Goal: Task Accomplishment & Management: Complete application form

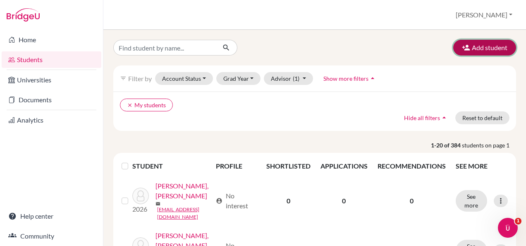
click at [480, 52] on button "Add student" at bounding box center [484, 48] width 63 height 16
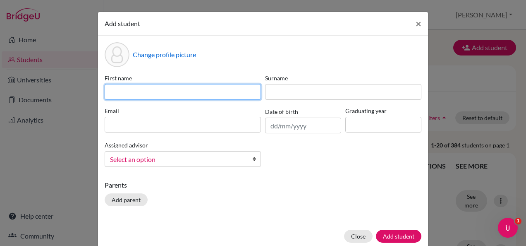
click at [196, 97] on input at bounding box center [183, 92] width 156 height 16
type input "Haleema"
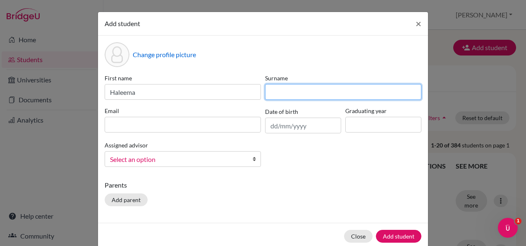
click at [273, 92] on input at bounding box center [343, 92] width 156 height 16
type input "[PERSON_NAME]"
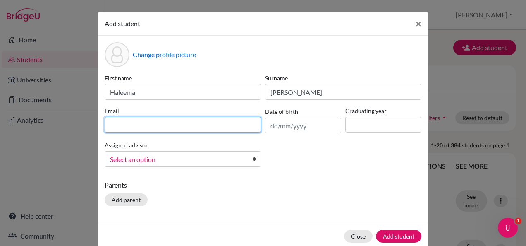
click at [215, 130] on input at bounding box center [183, 125] width 156 height 16
drag, startPoint x: 202, startPoint y: 126, endPoint x: 86, endPoint y: 132, distance: 116.4
click at [86, 132] on div "Add student × Change profile picture First name [PERSON_NAME] Surname [PERSON_N…" at bounding box center [263, 123] width 526 height 246
click at [141, 127] on input "[DOMAIN_NAME]" at bounding box center [183, 125] width 156 height 16
type input "[EMAIL_ADDRESS][DOMAIN_NAME]"
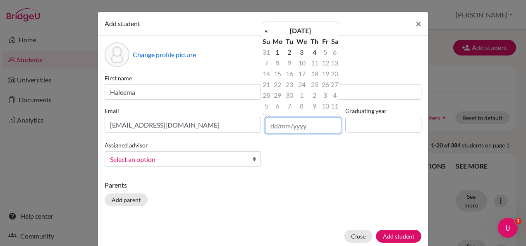
click at [289, 125] on input "text" at bounding box center [303, 125] width 76 height 16
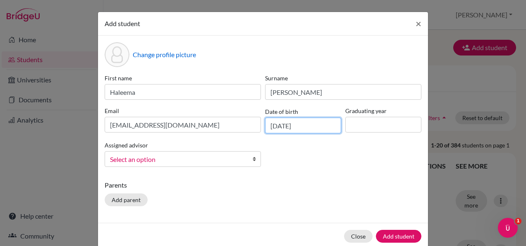
type input "[DATE]"
click at [350, 131] on input at bounding box center [383, 125] width 76 height 16
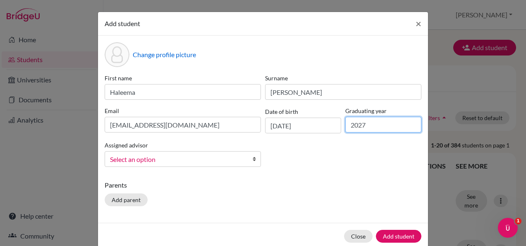
type input "2027"
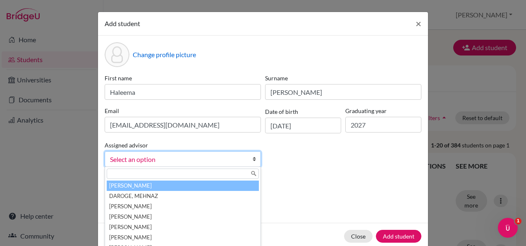
click at [192, 159] on span "Select an option" at bounding box center [177, 159] width 135 height 11
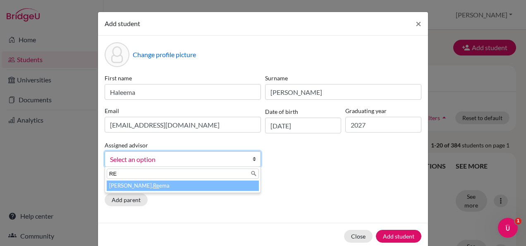
type input "REE"
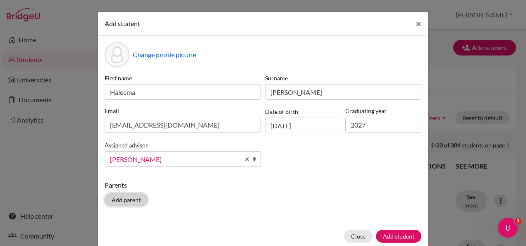
click at [116, 200] on button "Add parent" at bounding box center [126, 199] width 43 height 13
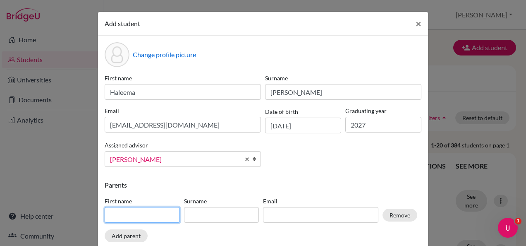
click at [117, 211] on input at bounding box center [142, 215] width 75 height 16
type input "a"
type input "Abdur"
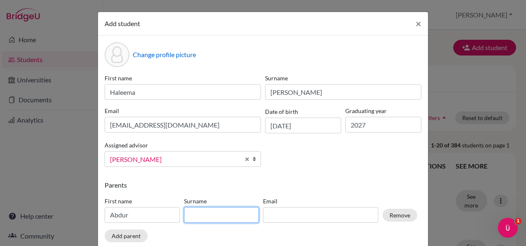
click at [190, 215] on input at bounding box center [221, 215] width 75 height 16
type input "r"
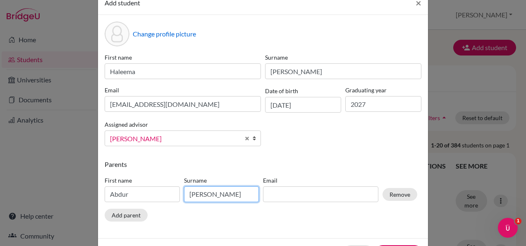
scroll to position [50, 0]
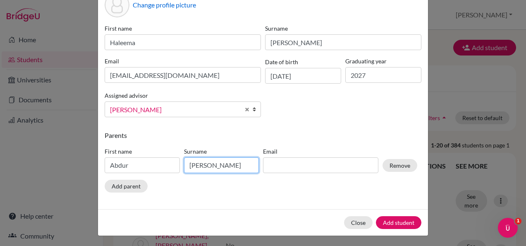
type input "Rahman"
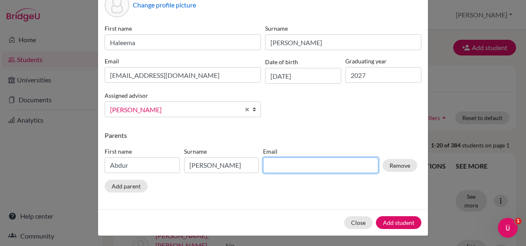
click at [276, 166] on input at bounding box center [320, 165] width 115 height 16
type input "arahman.new@gmail.com"
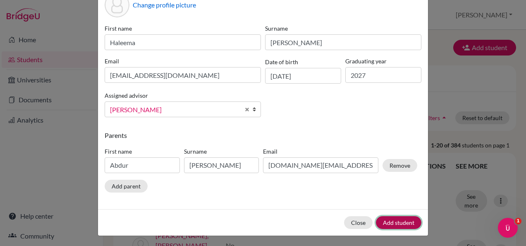
click at [385, 224] on button "Add student" at bounding box center [399, 222] width 46 height 13
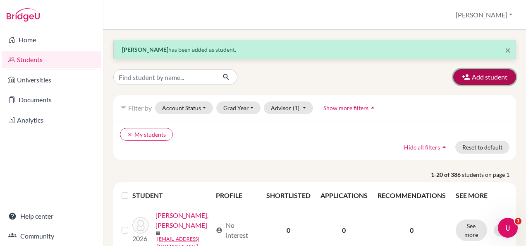
click at [474, 75] on button "Add student" at bounding box center [484, 77] width 63 height 16
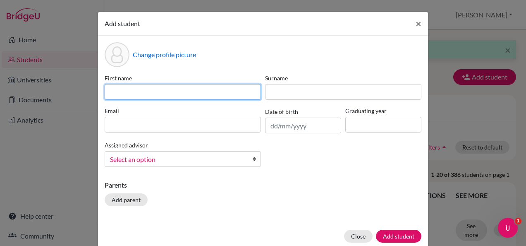
click at [169, 94] on input at bounding box center [183, 92] width 156 height 16
type input "Navya"
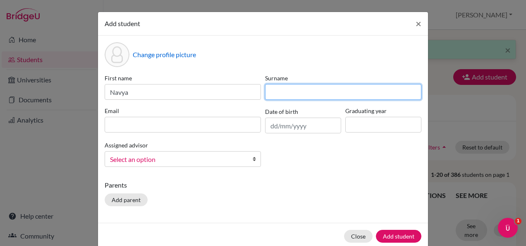
click at [279, 96] on input at bounding box center [343, 92] width 156 height 16
type input "Verma"
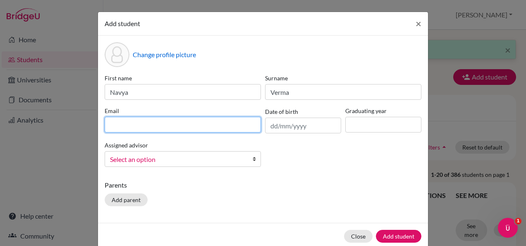
click at [216, 123] on input at bounding box center [183, 125] width 156 height 16
type input "[EMAIL_ADDRESS][DOMAIN_NAME]"
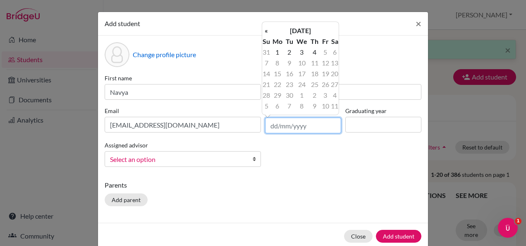
click at [273, 123] on input "text" at bounding box center [303, 125] width 76 height 16
click at [274, 30] on th "[DATE]" at bounding box center [301, 30] width 60 height 11
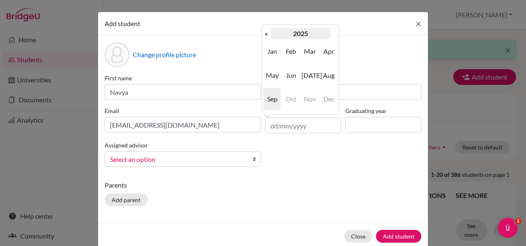
click at [301, 32] on th "2025" at bounding box center [301, 33] width 60 height 11
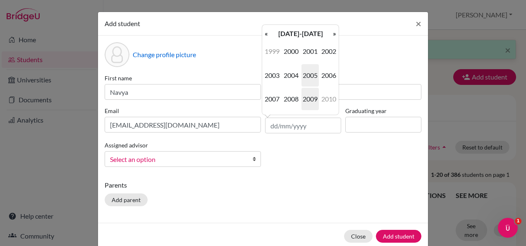
click at [309, 97] on span "2009" at bounding box center [310, 99] width 17 height 22
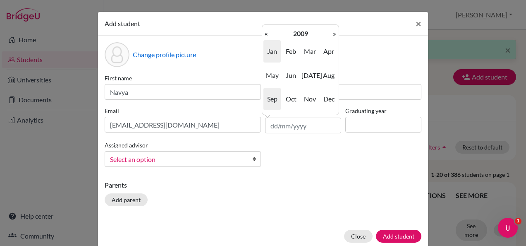
click at [268, 55] on span "Jan" at bounding box center [271, 51] width 17 height 22
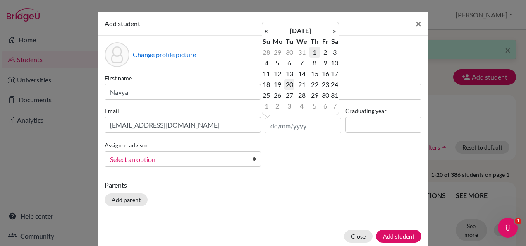
click at [290, 84] on td "20" at bounding box center [289, 84] width 10 height 11
type input "20/01/2009"
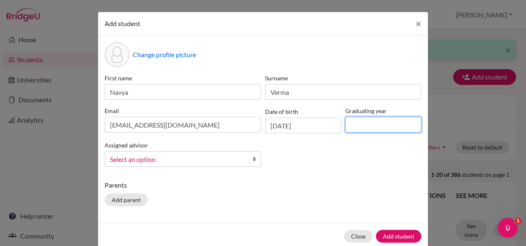
click at [363, 123] on input at bounding box center [383, 125] width 76 height 16
type input "2027"
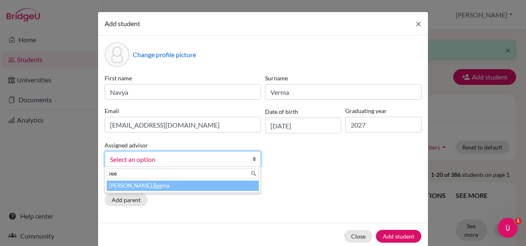
type input "ree"
click at [172, 186] on li "[PERSON_NAME] ma" at bounding box center [183, 185] width 152 height 10
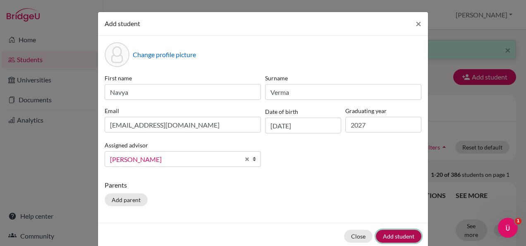
click at [384, 234] on button "Add student" at bounding box center [399, 236] width 46 height 13
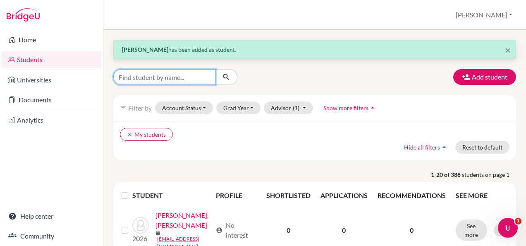
click at [187, 80] on input "Find student by name..." at bounding box center [164, 77] width 103 height 16
type input "navya"
click button "submit" at bounding box center [227, 77] width 22 height 16
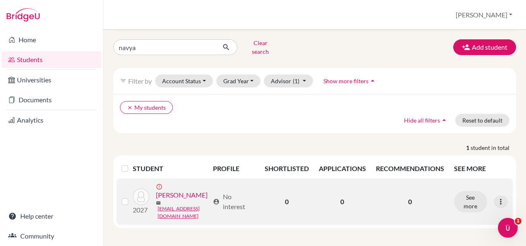
scroll to position [35, 0]
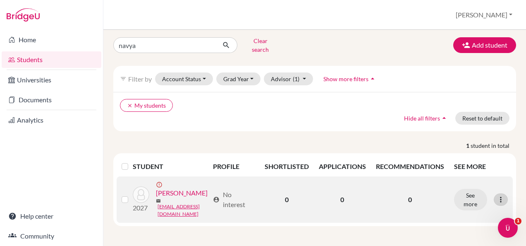
click at [497, 199] on icon at bounding box center [501, 199] width 8 height 8
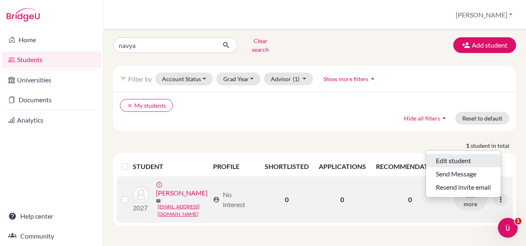
click at [462, 154] on button "Edit student" at bounding box center [463, 160] width 75 height 13
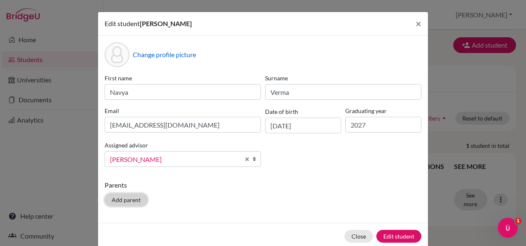
click at [134, 197] on button "Add parent" at bounding box center [126, 199] width 43 height 13
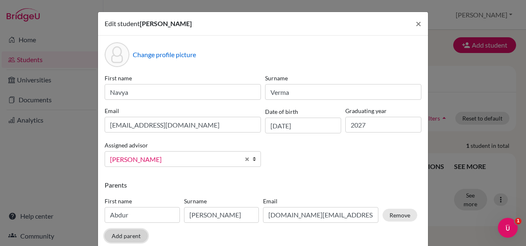
scroll to position [50, 0]
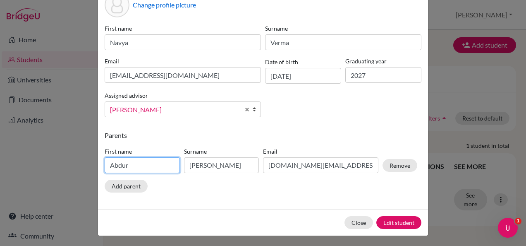
click at [129, 160] on input "Abdur" at bounding box center [142, 165] width 75 height 16
type input "Anuj"
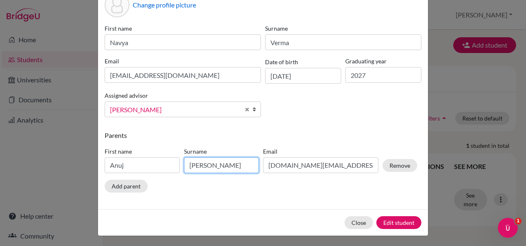
click at [230, 162] on input "Rahman" at bounding box center [221, 165] width 75 height 16
type input "R"
type input "Verma"
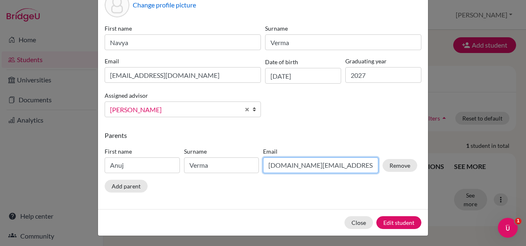
click at [342, 165] on input "arahman.new@gmail.com" at bounding box center [320, 165] width 115 height 16
type input "a"
click at [342, 165] on input at bounding box center [320, 165] width 115 height 16
type input "v.anuj96@gmail.com"
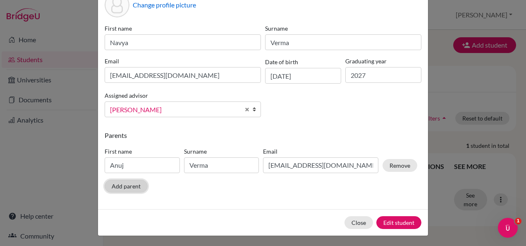
click at [124, 186] on button "Add parent" at bounding box center [126, 186] width 43 height 13
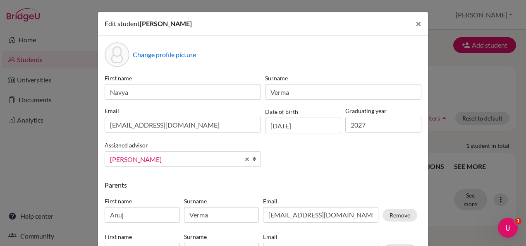
scroll to position [85, 0]
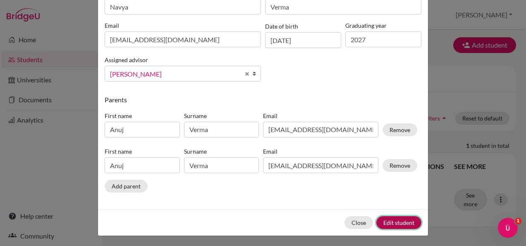
click at [400, 223] on button "Edit student" at bounding box center [398, 222] width 45 height 13
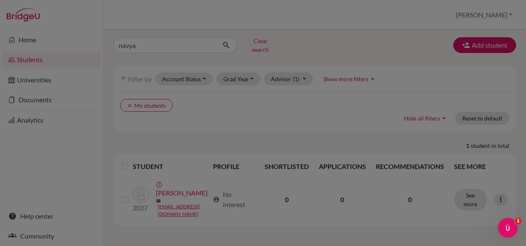
click at [370, 151] on div at bounding box center [263, 123] width 526 height 246
click at [169, 198] on div at bounding box center [263, 123] width 526 height 246
click at [244, 192] on div at bounding box center [263, 123] width 526 height 246
click at [292, 150] on div at bounding box center [263, 123] width 526 height 246
click at [505, 225] on icon "Open Intercom Messenger" at bounding box center [507, 227] width 14 height 14
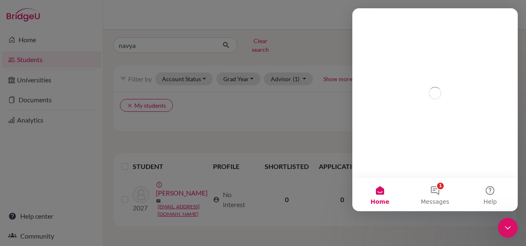
click at [277, 158] on div at bounding box center [263, 123] width 526 height 246
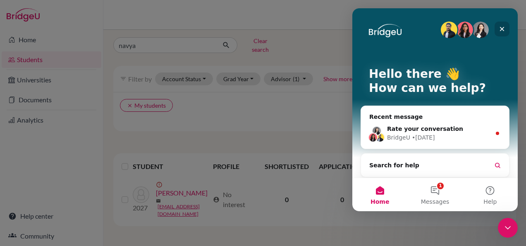
click at [499, 26] on icon "Close" at bounding box center [502, 29] width 7 height 7
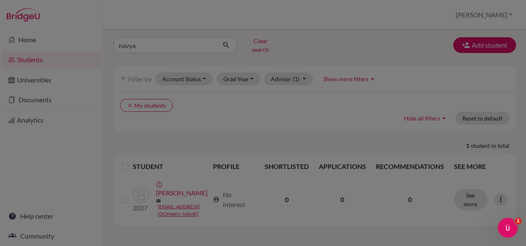
click at [484, 38] on div at bounding box center [263, 123] width 526 height 246
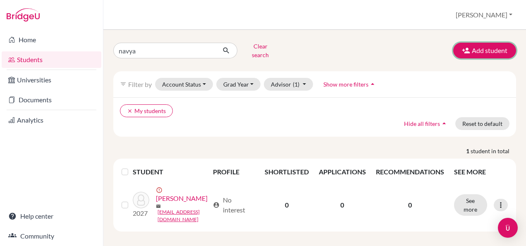
click at [487, 45] on button "Add student" at bounding box center [484, 51] width 63 height 16
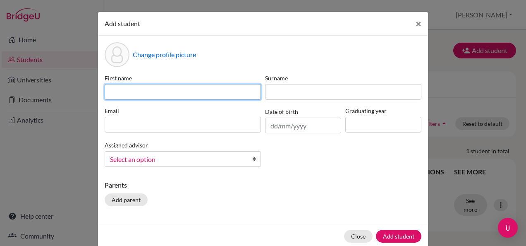
click at [228, 87] on input at bounding box center [183, 92] width 156 height 16
type input "[PERSON_NAME]"
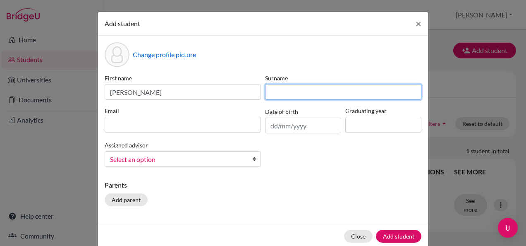
click at [265, 85] on input at bounding box center [343, 92] width 156 height 16
type input "[PERSON_NAME]"
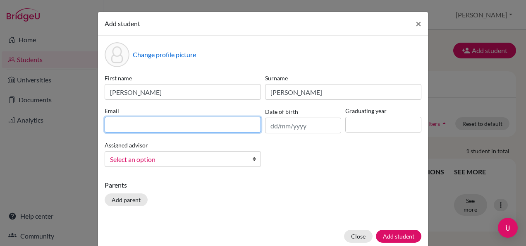
click at [232, 127] on input at bounding box center [183, 125] width 156 height 16
type input "[EMAIL_ADDRESS][DOMAIN_NAME]"
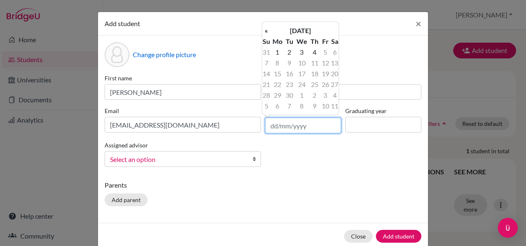
click at [304, 127] on input "text" at bounding box center [303, 125] width 76 height 16
type input "[DATE]"
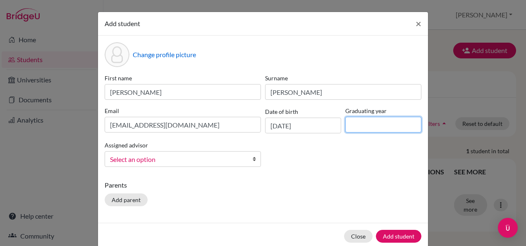
click at [371, 122] on input at bounding box center [383, 125] width 76 height 16
type input "2027"
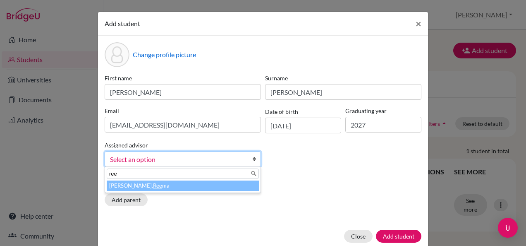
type input "ree"
click at [172, 187] on li "[PERSON_NAME] ma" at bounding box center [183, 185] width 152 height 10
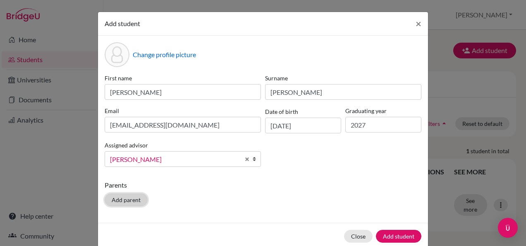
click at [126, 202] on button "Add parent" at bounding box center [126, 199] width 43 height 13
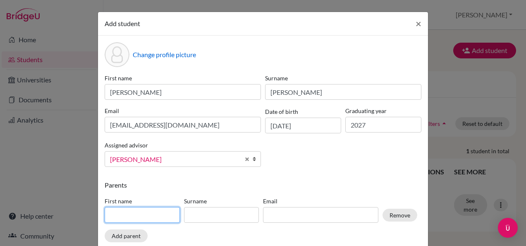
click at [130, 216] on input at bounding box center [142, 215] width 75 height 16
type input "[PERSON_NAME]"
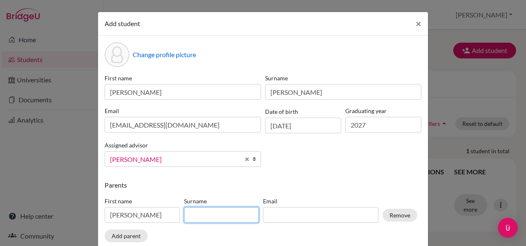
click at [199, 215] on input at bounding box center [221, 215] width 75 height 16
type input "[PERSON_NAME]"
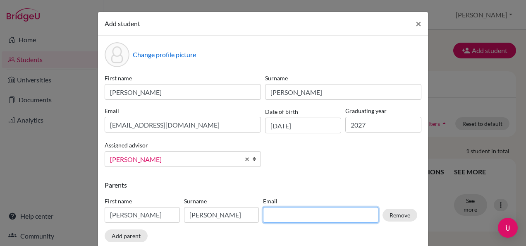
click at [274, 213] on input at bounding box center [320, 215] width 115 height 16
type input "[EMAIL_ADDRESS][DOMAIN_NAME]"
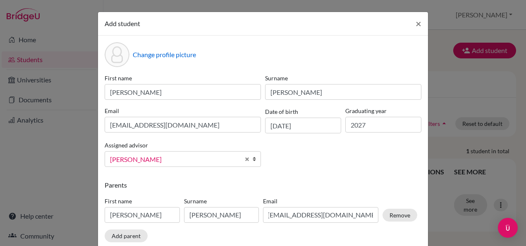
scroll to position [0, 0]
click at [295, 190] on div "Parents First name [PERSON_NAME] [PERSON_NAME] Email [EMAIL_ADDRESS][DOMAIN_NAM…" at bounding box center [263, 212] width 317 height 65
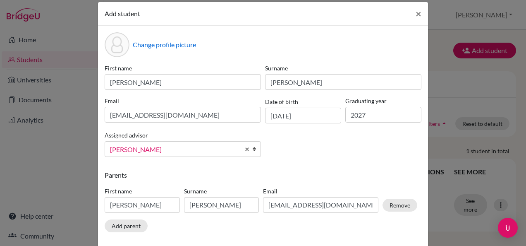
scroll to position [50, 0]
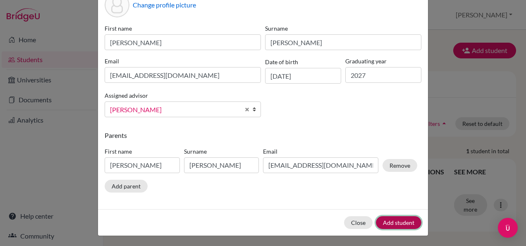
click at [401, 218] on button "Add student" at bounding box center [399, 222] width 46 height 13
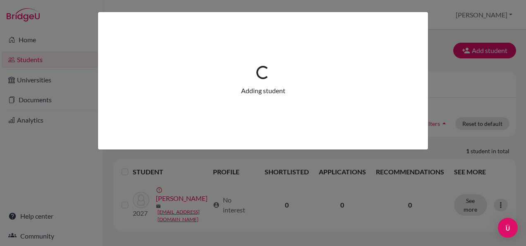
scroll to position [0, 0]
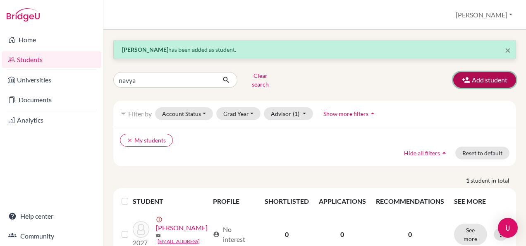
click at [477, 78] on button "Add student" at bounding box center [484, 80] width 63 height 16
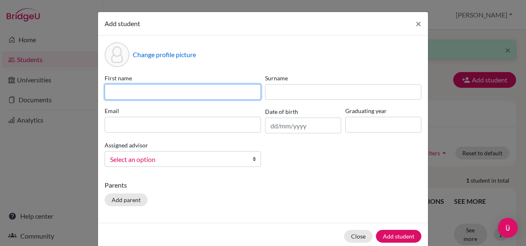
click at [199, 92] on input at bounding box center [183, 92] width 156 height 16
type input "[PERSON_NAME]"
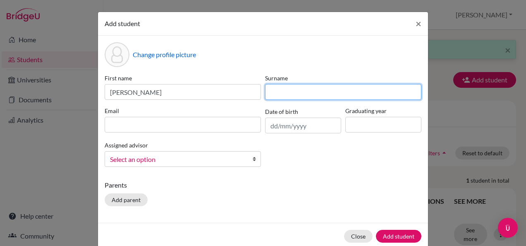
click at [282, 92] on input at bounding box center [343, 92] width 156 height 16
type input "Jaiswal"
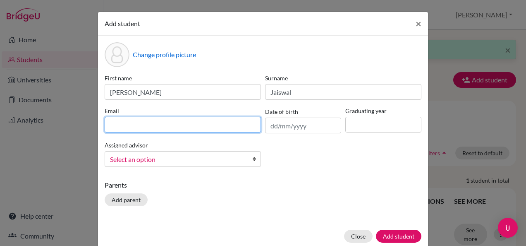
click at [227, 122] on input at bounding box center [183, 125] width 156 height 16
type input "[EMAIL_ADDRESS][DOMAIN_NAME]"
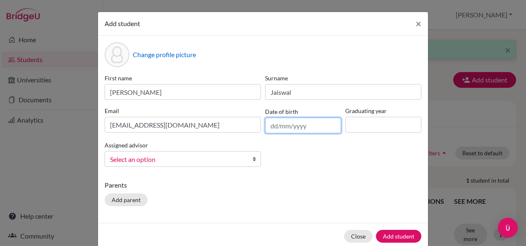
click at [292, 121] on input "text" at bounding box center [303, 125] width 76 height 16
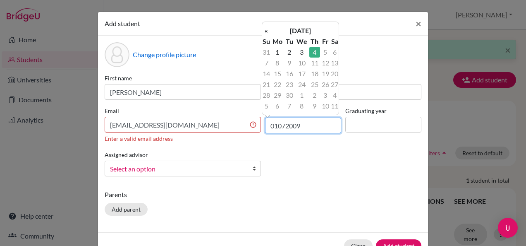
click at [273, 125] on input "01072009" at bounding box center [303, 125] width 76 height 16
click at [285, 124] on input "01/072009" at bounding box center [303, 125] width 76 height 16
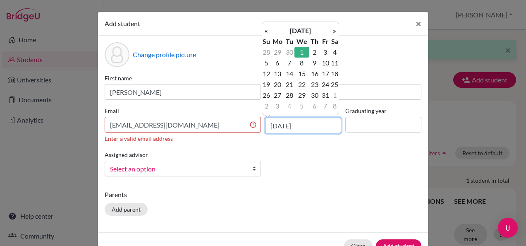
type input "[DATE]"
click at [356, 119] on input at bounding box center [383, 125] width 76 height 16
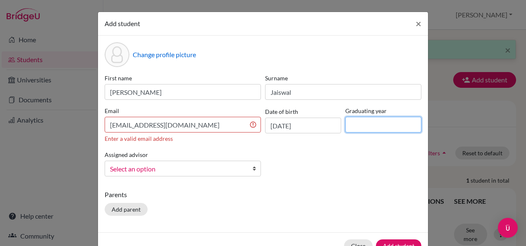
type input "2027"
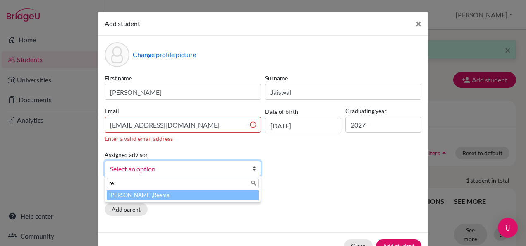
type input "re"
click at [192, 195] on li "[PERSON_NAME], Re ema" at bounding box center [183, 195] width 152 height 10
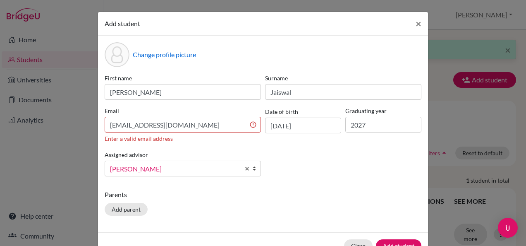
scroll to position [24, 0]
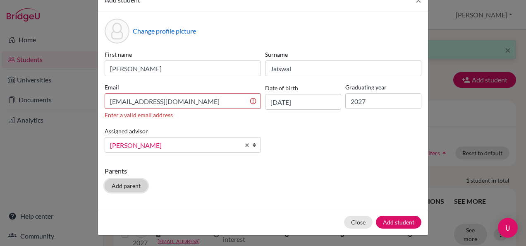
click at [120, 189] on button "Add parent" at bounding box center [126, 185] width 43 height 13
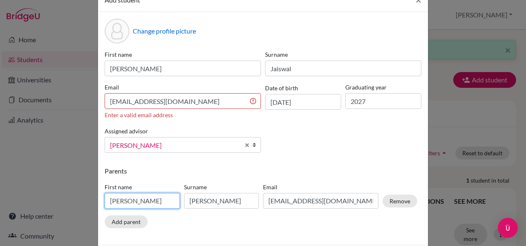
click at [124, 197] on input "[PERSON_NAME]" at bounding box center [142, 201] width 75 height 16
type input "Armasndo"
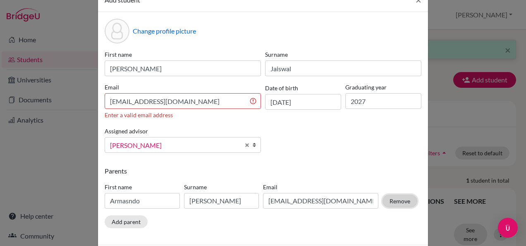
click at [407, 199] on button "Remove" at bounding box center [400, 200] width 35 height 13
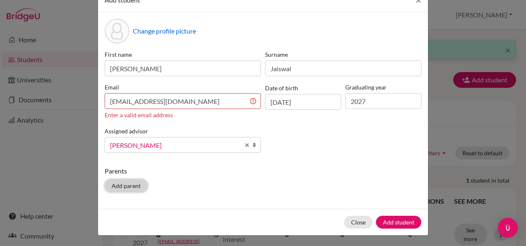
click at [133, 186] on button "Add parent" at bounding box center [126, 185] width 43 height 13
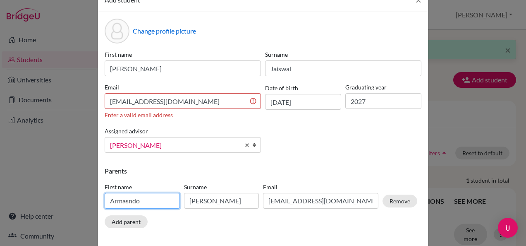
click at [137, 198] on input "Armasndo" at bounding box center [142, 201] width 75 height 16
type input "s"
type input "[PERSON_NAME]"
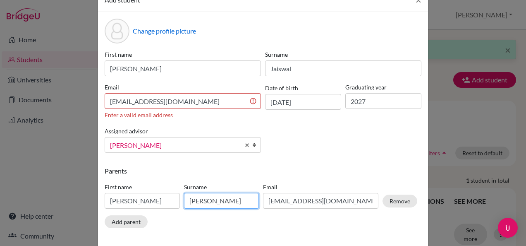
click at [211, 200] on input "[PERSON_NAME]" at bounding box center [221, 201] width 75 height 16
type input "B"
type input "Jaiswal"
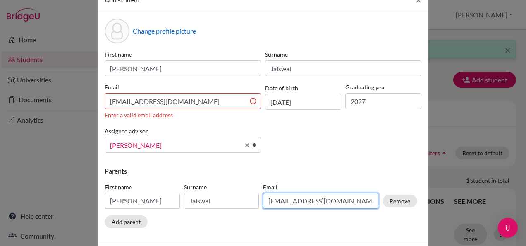
click at [354, 199] on input "[EMAIL_ADDRESS][DOMAIN_NAME]" at bounding box center [320, 201] width 115 height 16
click at [354, 199] on input "[DOMAIN_NAME]" at bounding box center [320, 201] width 115 height 16
type input "a"
type input "G"
type input "[EMAIL_ADDRESS][DOMAIN_NAME]"
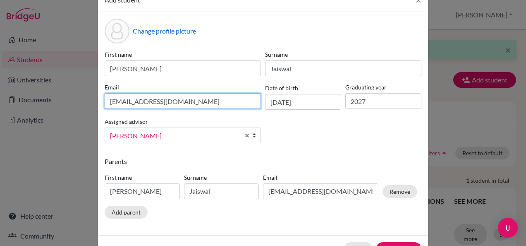
click at [184, 102] on input "[EMAIL_ADDRESS][DOMAIN_NAME]" at bounding box center [183, 101] width 156 height 16
click at [109, 100] on input "[EMAIL_ADDRESS][DOMAIN_NAME]" at bounding box center [183, 101] width 156 height 16
click at [215, 100] on input "[EMAIL_ADDRESS][DOMAIN_NAME]" at bounding box center [183, 101] width 156 height 16
click at [109, 101] on input "[EMAIL_ADDRESS][DOMAIN_NAME]" at bounding box center [183, 101] width 156 height 16
type input "[EMAIL_ADDRESS][DOMAIN_NAME]"
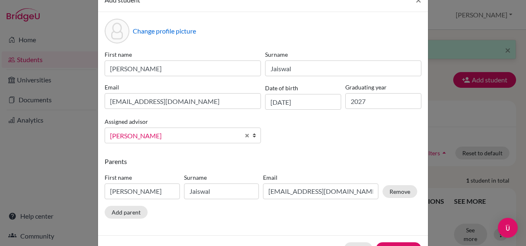
click at [281, 145] on div "First name [PERSON_NAME] [PERSON_NAME] Email [EMAIL_ADDRESS][DOMAIN_NAME] Date …" at bounding box center [263, 100] width 321 height 100
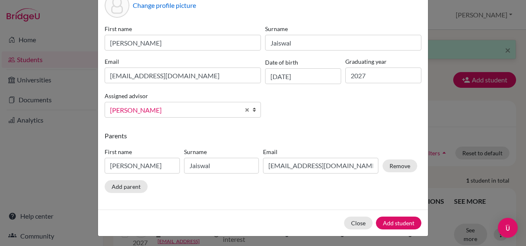
scroll to position [50, 0]
click at [387, 216] on button "Add student" at bounding box center [399, 222] width 46 height 13
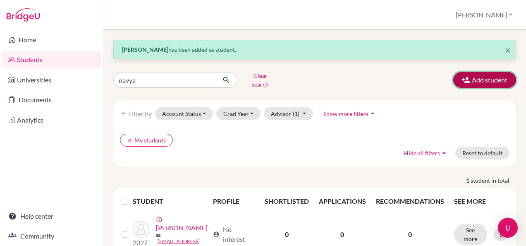
click at [466, 79] on button "Add student" at bounding box center [484, 80] width 63 height 16
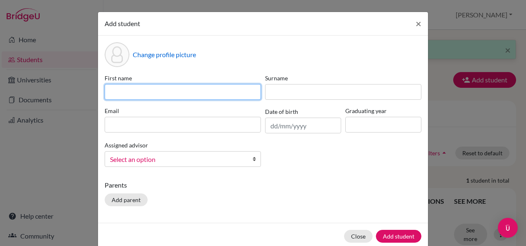
click at [243, 91] on input at bounding box center [183, 92] width 156 height 16
type input "[PERSON_NAME]"
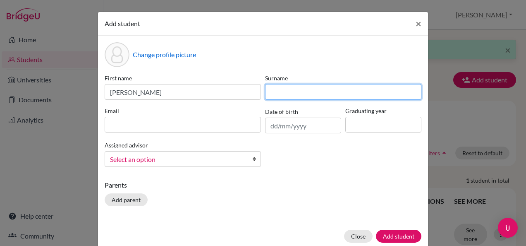
click at [292, 85] on input at bounding box center [343, 92] width 156 height 16
type input "[PERSON_NAME]"
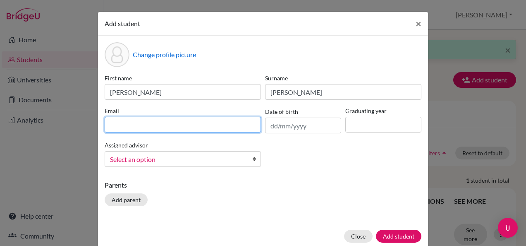
click at [208, 127] on input at bounding box center [183, 125] width 156 height 16
type input "[EMAIL_ADDRESS][DOMAIN_NAME]"
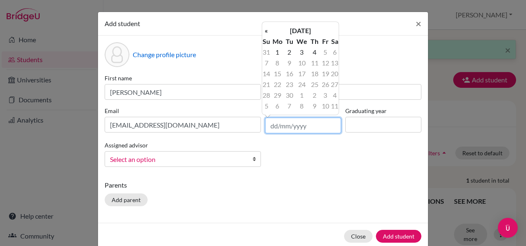
click at [283, 127] on input "text" at bounding box center [303, 125] width 76 height 16
type input "[DATE]"
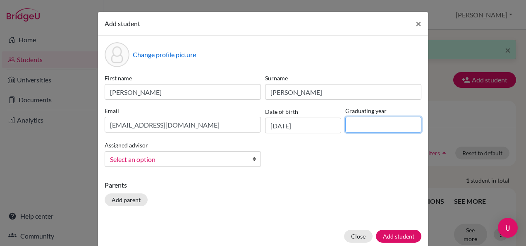
click at [355, 125] on input at bounding box center [383, 125] width 76 height 16
type input "2027"
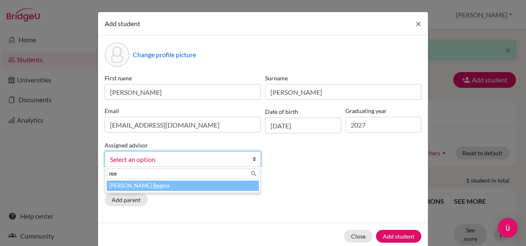
type input "ree"
click at [223, 182] on li "[PERSON_NAME] ma" at bounding box center [183, 185] width 152 height 10
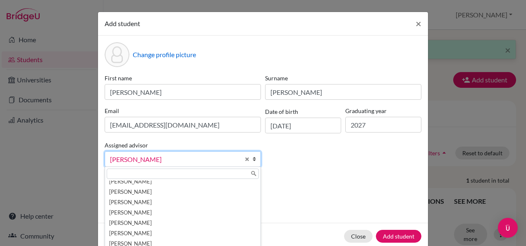
scroll to position [35, 0]
click at [388, 162] on div "First name [PERSON_NAME] Surname [PERSON_NAME] Email [EMAIL_ADDRESS][DOMAIN_NAM…" at bounding box center [263, 124] width 321 height 100
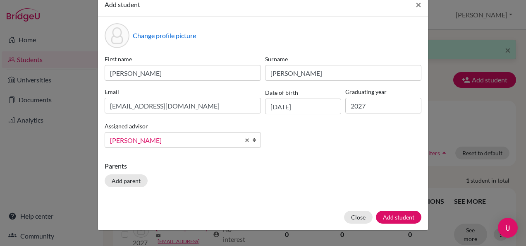
scroll to position [33, 0]
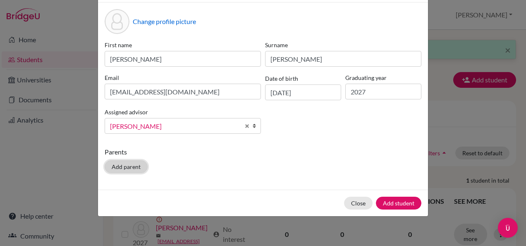
click at [117, 164] on button "Add parent" at bounding box center [126, 166] width 43 height 13
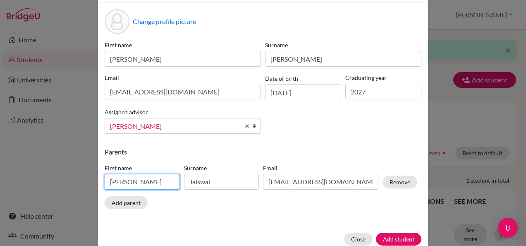
click at [137, 180] on input "[PERSON_NAME]" at bounding box center [142, 182] width 75 height 16
type input "S"
type input "s"
type input "[PERSON_NAME]"
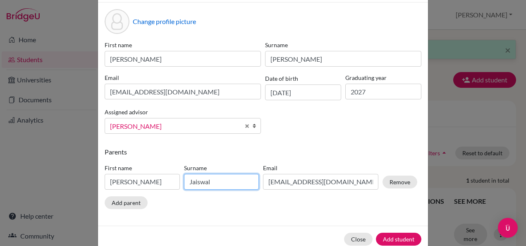
click at [211, 177] on input "Jaiswal" at bounding box center [221, 182] width 75 height 16
type input "J"
type input "[PERSON_NAME]"
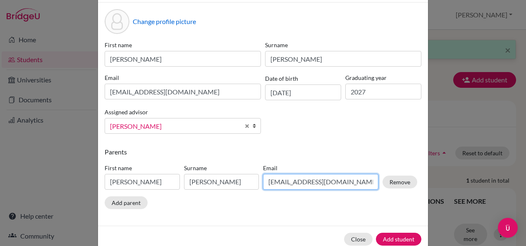
click at [366, 181] on input "[EMAIL_ADDRESS][DOMAIN_NAME]" at bounding box center [320, 182] width 115 height 16
type input "g"
type input "[EMAIL_ADDRESS][DOMAIN_NAME]"
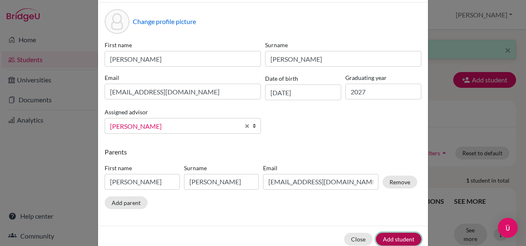
click at [383, 237] on button "Add student" at bounding box center [399, 238] width 46 height 13
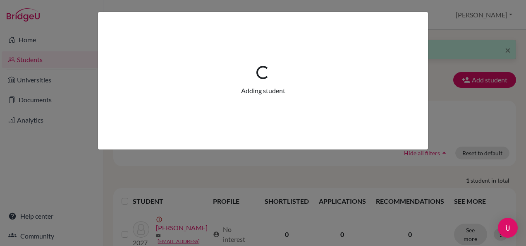
scroll to position [0, 0]
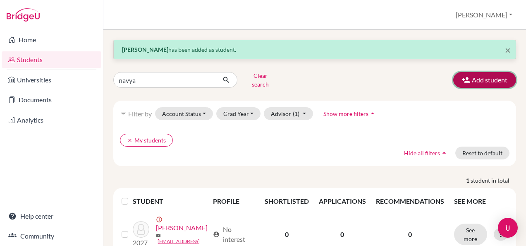
click at [469, 80] on button "Add student" at bounding box center [484, 80] width 63 height 16
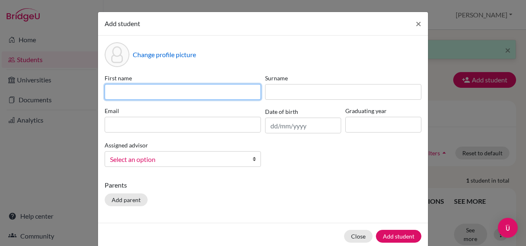
click at [158, 89] on input at bounding box center [183, 92] width 156 height 16
type input "[PERSON_NAME]"
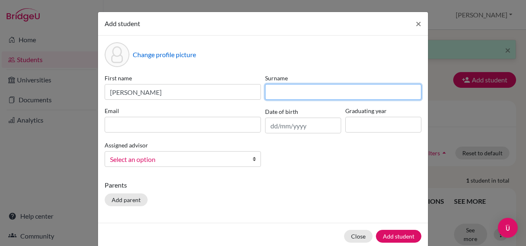
click at [285, 92] on input at bounding box center [343, 92] width 156 height 16
type input "[PERSON_NAME]"
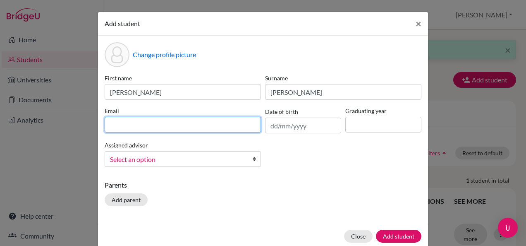
click at [194, 122] on input at bounding box center [183, 125] width 156 height 16
type input "[EMAIL_ADDRESS][DOMAIN_NAME]"
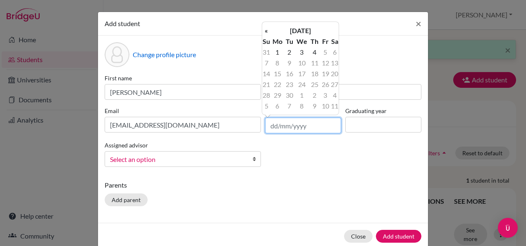
click at [312, 122] on input "text" at bounding box center [303, 125] width 76 height 16
click at [288, 31] on th "[DATE]" at bounding box center [301, 30] width 60 height 11
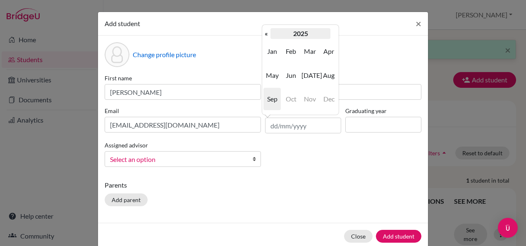
click at [298, 36] on th "2025" at bounding box center [301, 33] width 60 height 11
click at [309, 94] on span "2009" at bounding box center [310, 99] width 17 height 22
click at [276, 81] on span "May" at bounding box center [271, 75] width 17 height 22
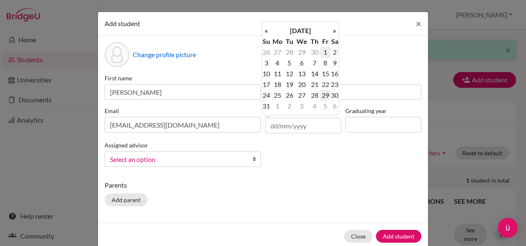
click at [326, 95] on td "29" at bounding box center [325, 95] width 10 height 11
type input "[DATE]"
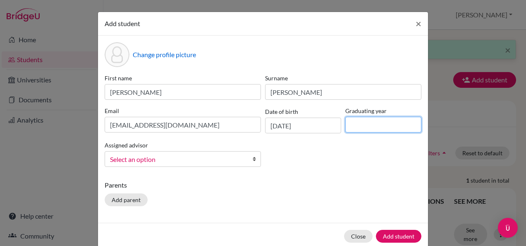
click at [356, 120] on input at bounding box center [383, 125] width 76 height 16
type input "2027"
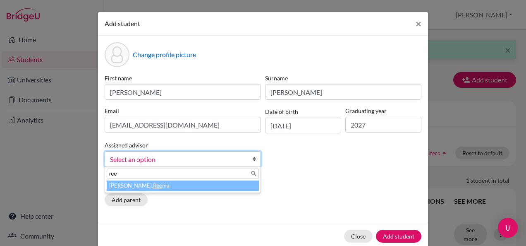
type input "ree"
click at [166, 182] on li "[PERSON_NAME] ma" at bounding box center [183, 185] width 152 height 10
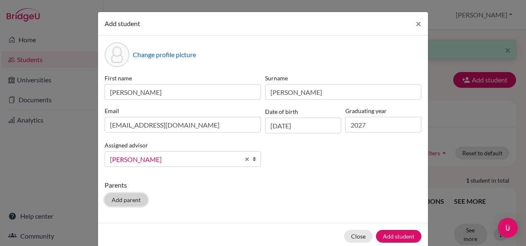
click at [136, 204] on button "Add parent" at bounding box center [126, 199] width 43 height 13
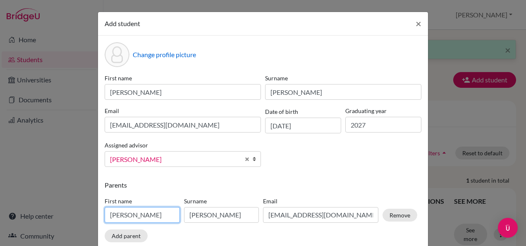
click at [155, 215] on input "[PERSON_NAME]" at bounding box center [142, 215] width 75 height 16
type input "Dr. [PERSON_NAME]"
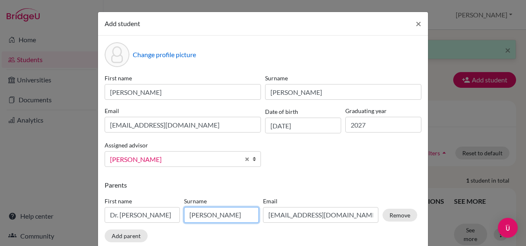
click at [191, 216] on input "[PERSON_NAME]" at bounding box center [221, 215] width 75 height 16
type input "I"
type input "K S"
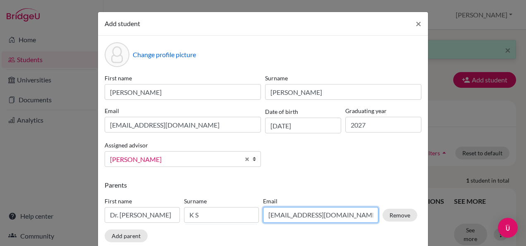
click at [323, 214] on input "[EMAIL_ADDRESS][DOMAIN_NAME]" at bounding box center [320, 215] width 115 height 16
click at [284, 214] on input "[EMAIL_ADDRESS][DOMAIN_NAME]" at bounding box center [320, 215] width 115 height 16
type input "[EMAIL_ADDRESS][DOMAIN_NAME]"
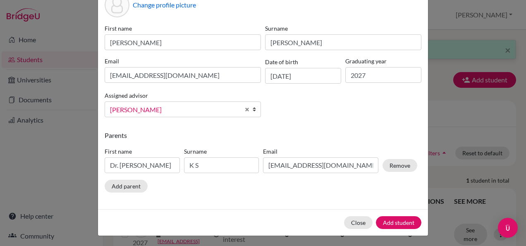
scroll to position [50, 0]
click at [401, 223] on button "Add student" at bounding box center [399, 222] width 46 height 13
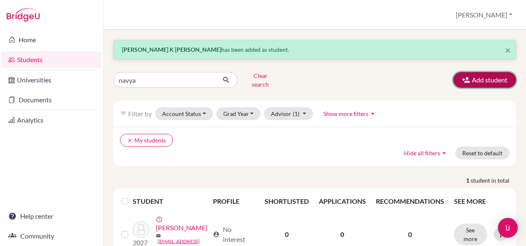
click at [482, 75] on button "Add student" at bounding box center [484, 80] width 63 height 16
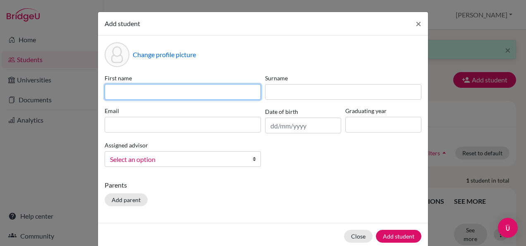
click at [150, 85] on input at bounding box center [183, 92] width 156 height 16
type input "Arathi"
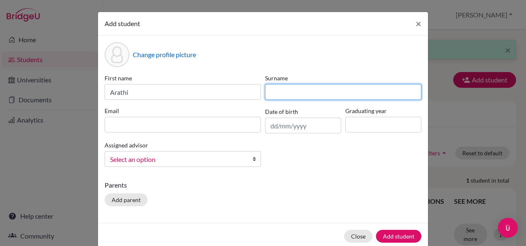
click at [271, 85] on input at bounding box center [343, 92] width 156 height 16
type input "Subhash"
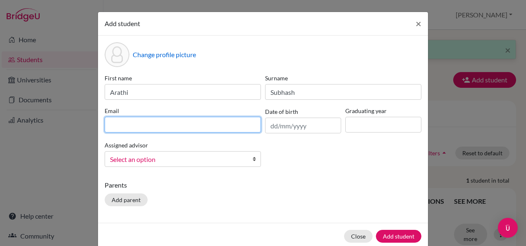
click at [220, 130] on input at bounding box center [183, 125] width 156 height 16
type input "[EMAIL_ADDRESS][DOMAIN_NAME]"
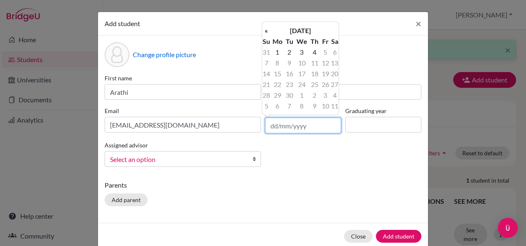
click at [317, 127] on input "text" at bounding box center [303, 125] width 76 height 16
click at [315, 33] on th "[DATE]" at bounding box center [301, 30] width 60 height 11
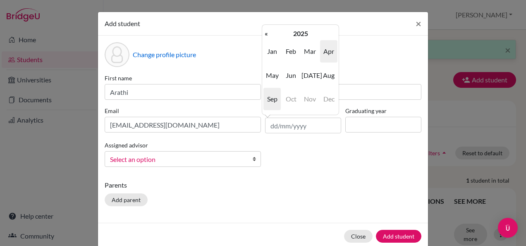
click at [328, 49] on span "Apr" at bounding box center [328, 51] width 17 height 22
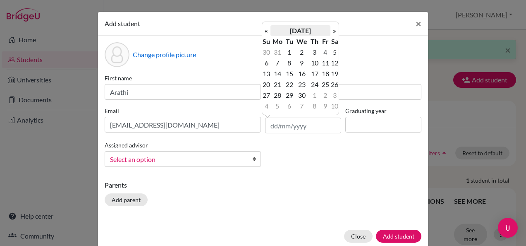
click at [310, 29] on th "[DATE]" at bounding box center [301, 30] width 60 height 11
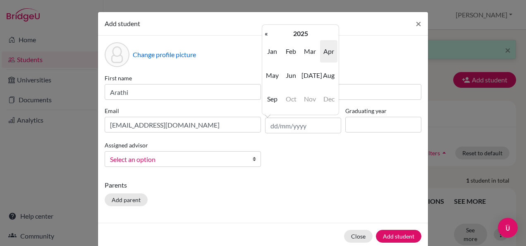
click at [310, 29] on th "2025" at bounding box center [301, 33] width 60 height 11
click at [310, 29] on th "[DATE]-[DATE]" at bounding box center [301, 33] width 60 height 11
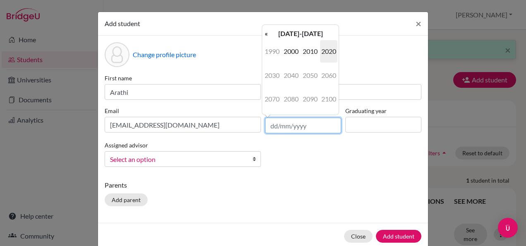
click at [295, 121] on input "text" at bounding box center [303, 125] width 76 height 16
type input "[DATE]"
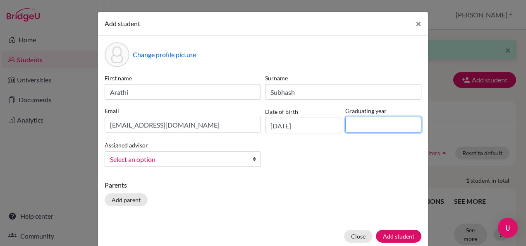
click at [358, 123] on input at bounding box center [383, 125] width 76 height 16
type input "2027"
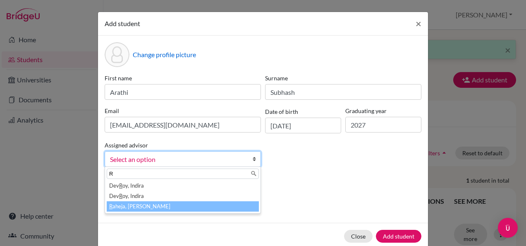
type input "R"
click at [148, 204] on li "R aheja, [PERSON_NAME]" at bounding box center [183, 206] width 152 height 10
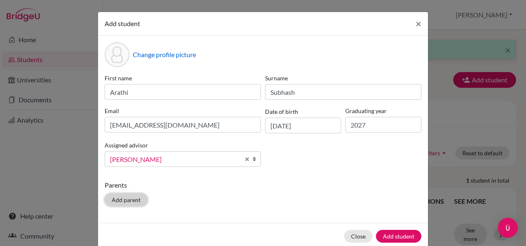
click at [110, 200] on button "Add parent" at bounding box center [126, 199] width 43 height 13
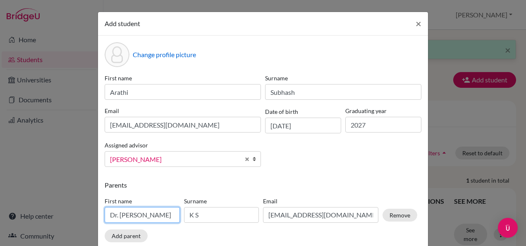
click at [136, 215] on input "Dr. [PERSON_NAME]" at bounding box center [142, 215] width 75 height 16
type input "D"
type input "Subhash"
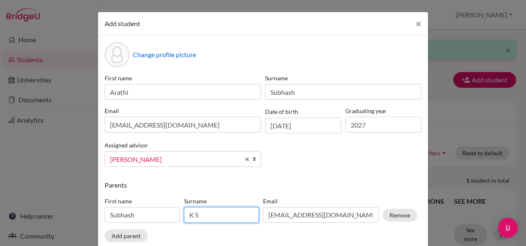
click at [208, 213] on input "K S" at bounding box center [221, 215] width 75 height 16
type input "K"
type input "Chandran"
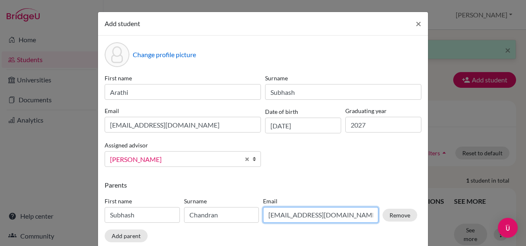
click at [333, 214] on input "[EMAIL_ADDRESS][DOMAIN_NAME]" at bounding box center [320, 215] width 115 height 16
type input "d"
type input "[EMAIL_ADDRESS][DOMAIN_NAME]"
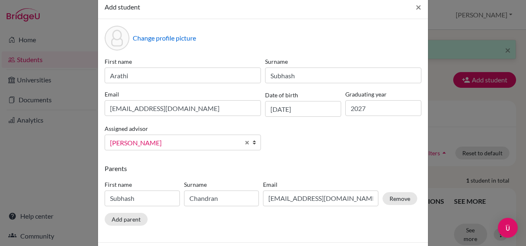
scroll to position [36, 0]
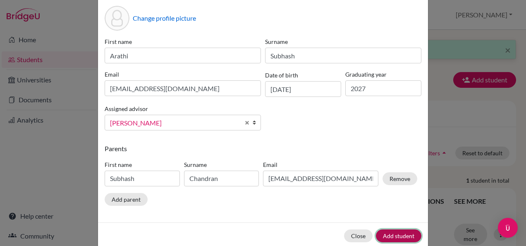
click at [386, 232] on button "Add student" at bounding box center [399, 235] width 46 height 13
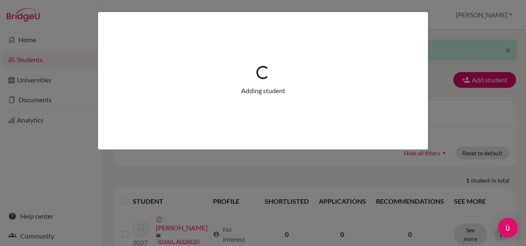
scroll to position [0, 0]
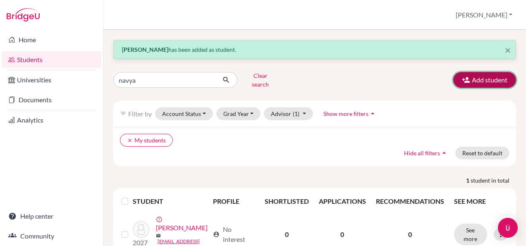
click at [494, 72] on button "Add student" at bounding box center [484, 80] width 63 height 16
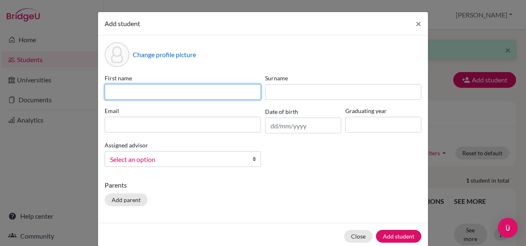
click at [152, 96] on input at bounding box center [183, 92] width 156 height 16
type input "[PERSON_NAME]"
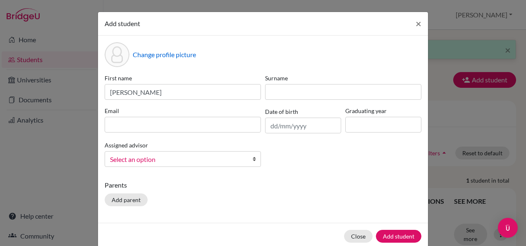
click at [148, 132] on div "Email" at bounding box center [183, 119] width 160 height 27
click at [152, 129] on input at bounding box center [183, 125] width 156 height 16
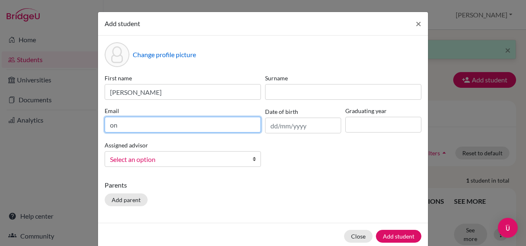
type input "o"
type input "[EMAIL_ADDRESS][DOMAIN_NAME]"
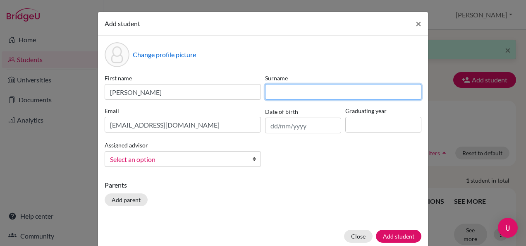
click at [306, 88] on input at bounding box center [343, 92] width 156 height 16
type input "Shukla"
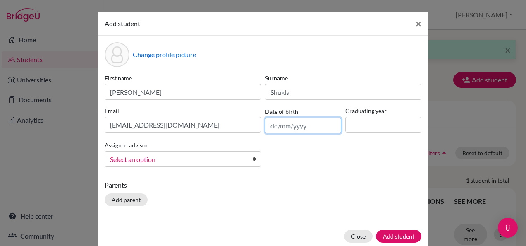
click at [302, 129] on input "text" at bounding box center [303, 125] width 76 height 16
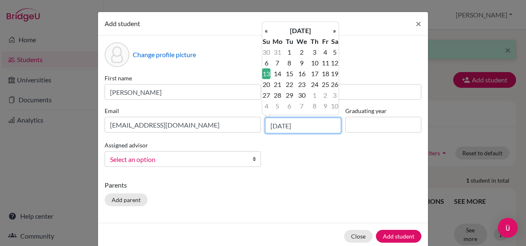
type input "[DATE]"
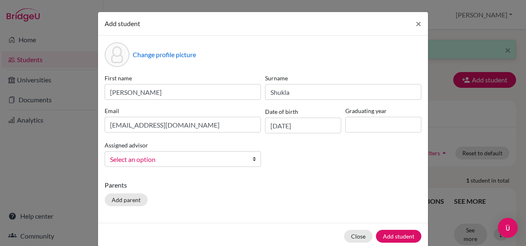
click at [319, 143] on div "First name [PERSON_NAME] Surname [PERSON_NAME] Email [EMAIL_ADDRESS][DOMAIN_NAM…" at bounding box center [263, 124] width 321 height 100
click at [372, 128] on input at bounding box center [383, 125] width 76 height 16
click at [333, 152] on div "First name [PERSON_NAME] Surname [PERSON_NAME] Email [EMAIL_ADDRESS][DOMAIN_NAM…" at bounding box center [263, 124] width 321 height 100
click at [369, 130] on input at bounding box center [383, 125] width 76 height 16
type input "2027"
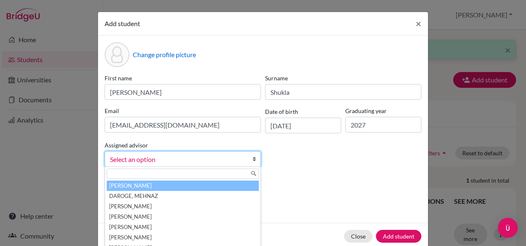
click at [252, 160] on b at bounding box center [256, 158] width 8 height 15
click at [280, 160] on div "First name [PERSON_NAME] Surname [PERSON_NAME] Email [EMAIL_ADDRESS][DOMAIN_NAM…" at bounding box center [263, 124] width 321 height 100
click at [245, 151] on link "Select an option" at bounding box center [183, 159] width 156 height 16
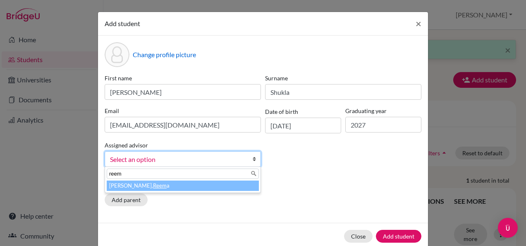
type input "reem"
click at [195, 187] on li "[PERSON_NAME] a" at bounding box center [183, 185] width 152 height 10
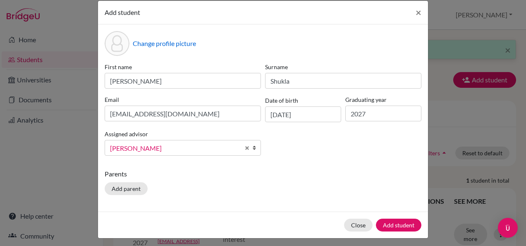
scroll to position [12, 0]
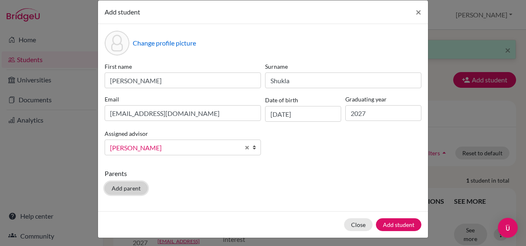
click at [119, 185] on button "Add parent" at bounding box center [126, 188] width 43 height 13
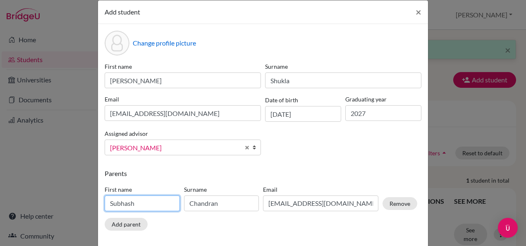
click at [133, 204] on input "Subhash" at bounding box center [142, 203] width 75 height 16
type input "S"
type input "R"
type input "Kunal"
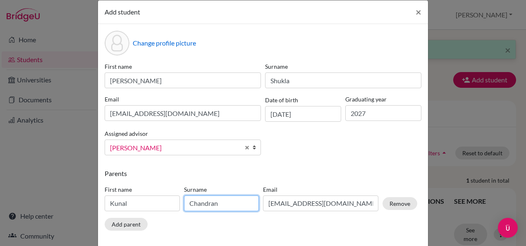
click at [237, 199] on input "Chandran" at bounding box center [221, 203] width 75 height 16
type input "C"
type input "Shukla"
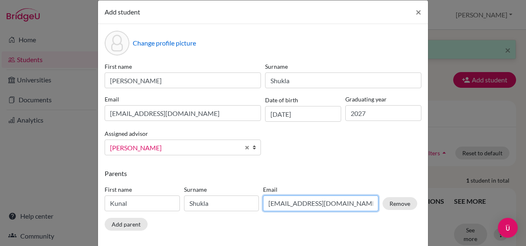
click at [369, 203] on input "[EMAIL_ADDRESS][DOMAIN_NAME]" at bounding box center [320, 203] width 115 height 16
type input "s"
type input "c"
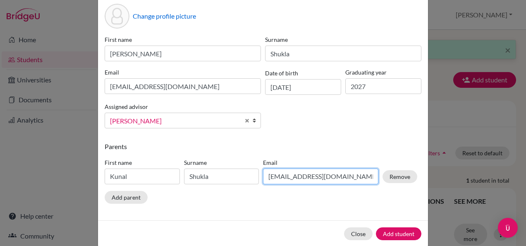
scroll to position [50, 0]
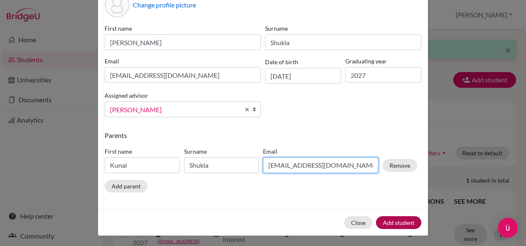
type input "[EMAIL_ADDRESS][DOMAIN_NAME]"
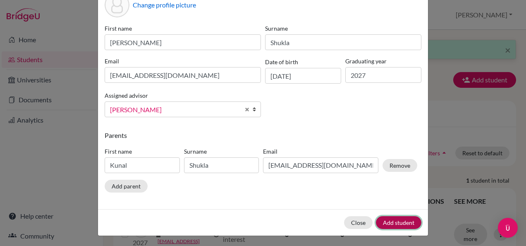
click at [395, 216] on button "Add student" at bounding box center [399, 222] width 46 height 13
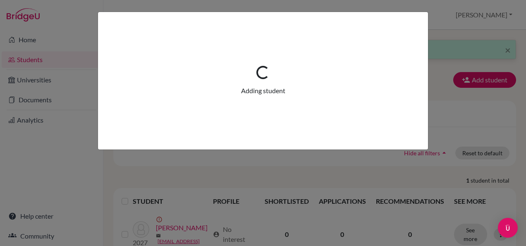
scroll to position [0, 0]
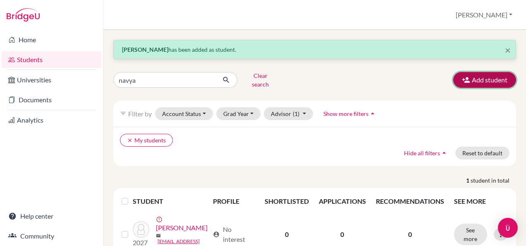
click at [481, 75] on button "Add student" at bounding box center [484, 80] width 63 height 16
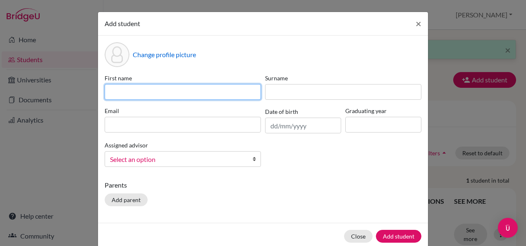
click at [180, 84] on input at bounding box center [183, 92] width 156 height 16
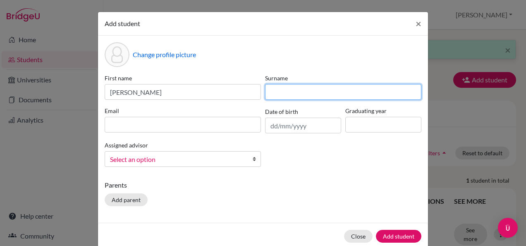
click at [304, 91] on input at bounding box center [343, 92] width 156 height 16
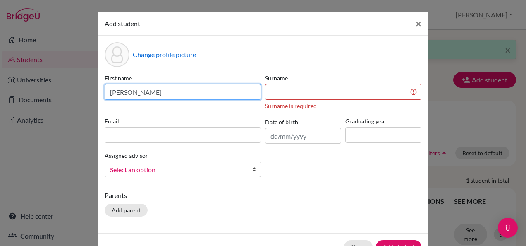
click at [160, 86] on input "[PERSON_NAME]" at bounding box center [183, 92] width 156 height 16
type input "[PERSON_NAME]"
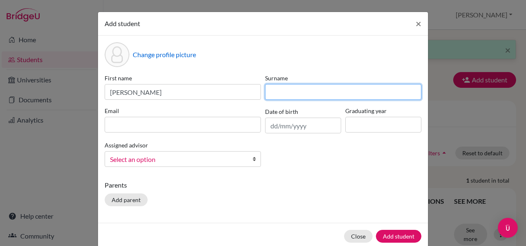
click at [320, 99] on input at bounding box center [343, 92] width 156 height 16
type input "Parekh"
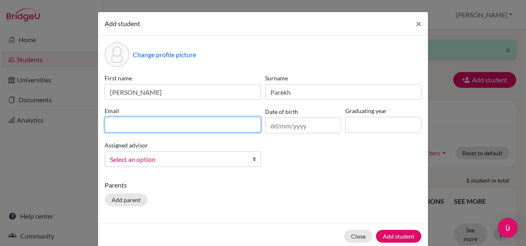
click at [118, 122] on input at bounding box center [183, 125] width 156 height 16
type input "v"
type input "[EMAIL_ADDRESS][DOMAIN_NAME]"
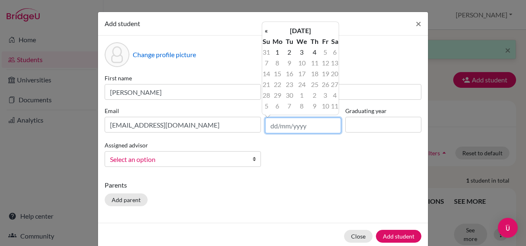
click at [290, 126] on input "text" at bounding box center [303, 125] width 76 height 16
click at [268, 35] on th "«" at bounding box center [266, 30] width 8 height 11
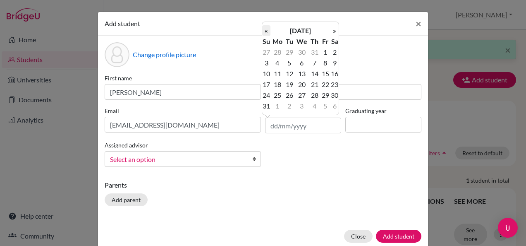
click at [268, 35] on th "«" at bounding box center [266, 30] width 8 height 11
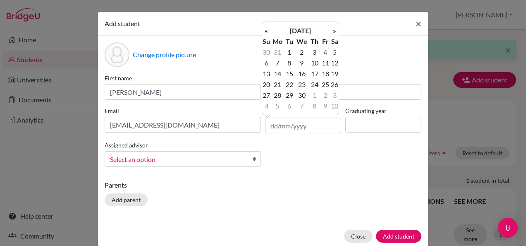
click at [268, 35] on th "«" at bounding box center [266, 30] width 8 height 11
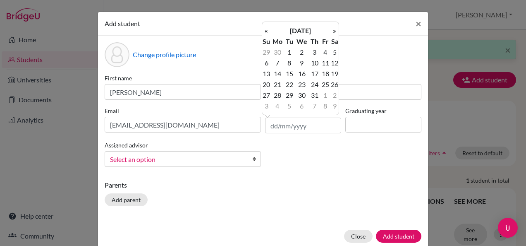
click at [268, 35] on th "«" at bounding box center [266, 30] width 8 height 11
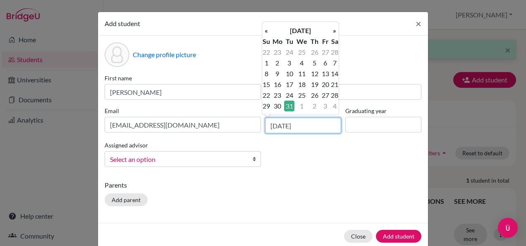
type input "[DATE]"
click at [292, 103] on td "31" at bounding box center [289, 106] width 10 height 11
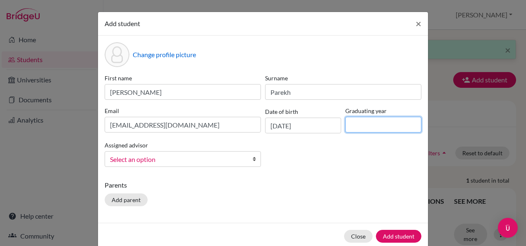
click at [359, 127] on input at bounding box center [383, 125] width 76 height 16
type input "2027"
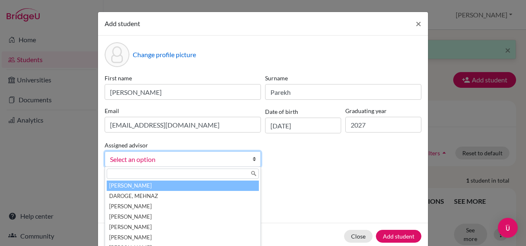
click at [131, 156] on span "Select an option" at bounding box center [177, 159] width 135 height 11
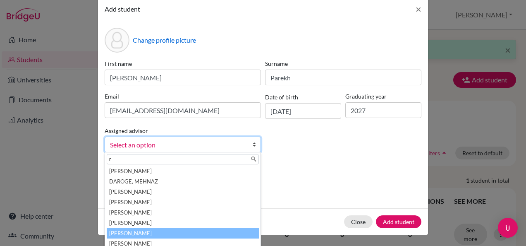
scroll to position [14, 0]
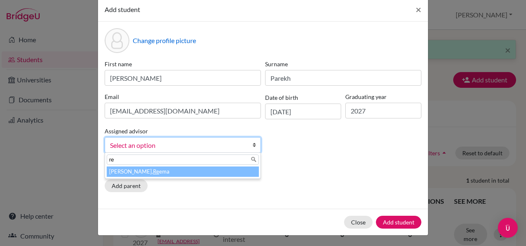
type input "re"
click at [137, 169] on li "[PERSON_NAME], Re ema" at bounding box center [183, 171] width 152 height 10
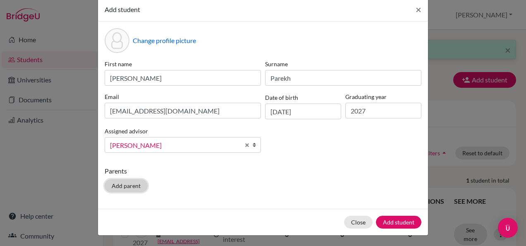
click at [128, 187] on button "Add parent" at bounding box center [126, 185] width 43 height 13
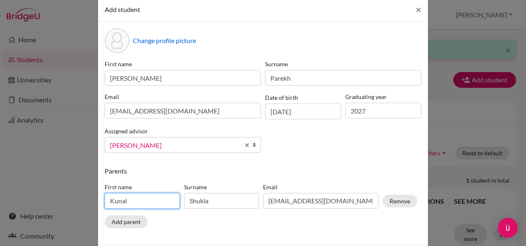
click at [129, 199] on input "Kunal" at bounding box center [142, 201] width 75 height 16
type input "K"
type input "[PERSON_NAME]"
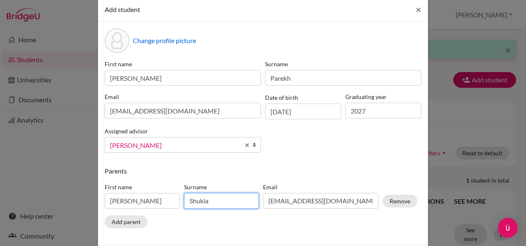
click at [218, 201] on input "Shukla" at bounding box center [221, 201] width 75 height 16
type input "S"
type input "Parekh"
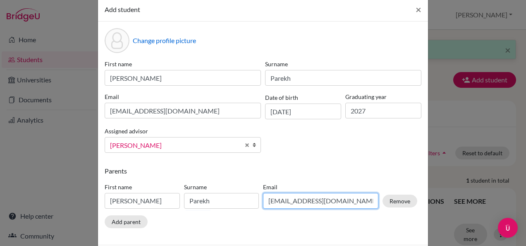
click at [347, 200] on input "[EMAIL_ADDRESS][DOMAIN_NAME]" at bounding box center [320, 201] width 115 height 16
type input "k"
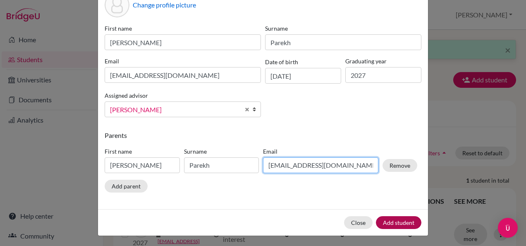
type input "[EMAIL_ADDRESS][DOMAIN_NAME]"
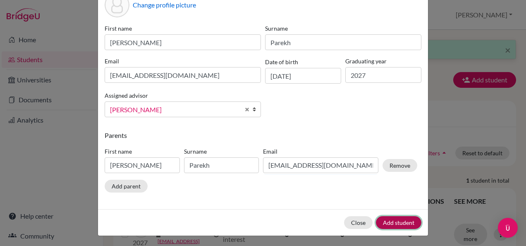
click at [399, 218] on button "Add student" at bounding box center [399, 222] width 46 height 13
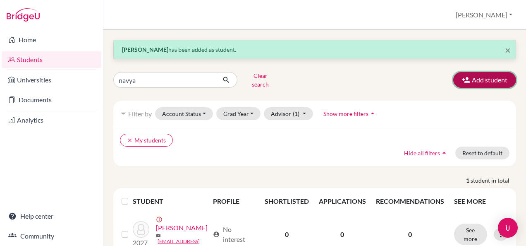
click at [467, 78] on button "Add student" at bounding box center [484, 80] width 63 height 16
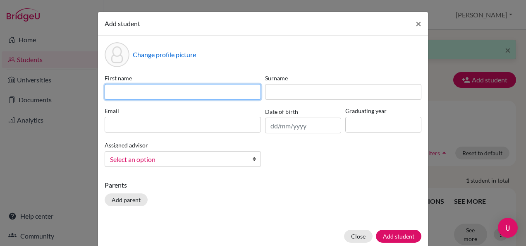
click at [138, 92] on input at bounding box center [183, 92] width 156 height 16
type input "Chetan"
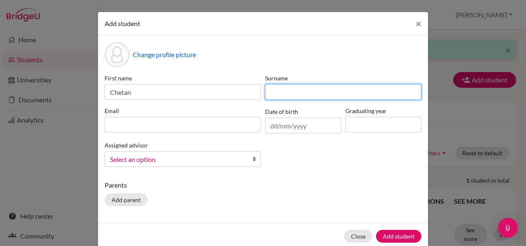
click at [284, 93] on input at bounding box center [343, 92] width 156 height 16
type input "n"
type input "[PERSON_NAME]"
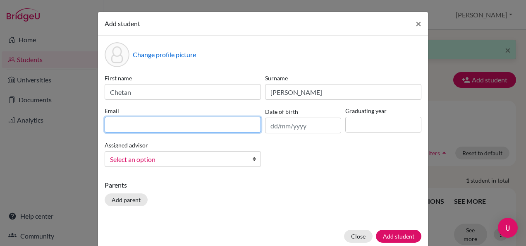
click at [193, 119] on input at bounding box center [183, 125] width 156 height 16
type input "[EMAIL_ADDRESS][DOMAIN_NAME]"
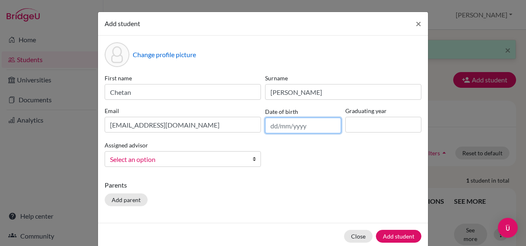
click at [270, 126] on input "text" at bounding box center [303, 125] width 76 height 16
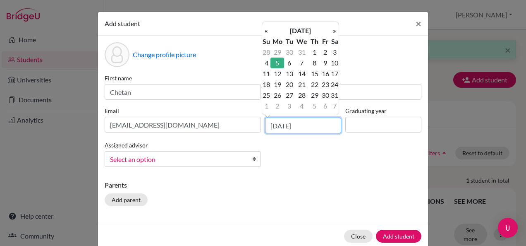
type input "[DATE]"
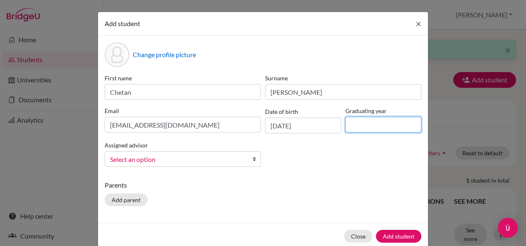
click at [383, 125] on input at bounding box center [383, 125] width 76 height 16
type input "2027"
click at [156, 159] on span "Select an option" at bounding box center [177, 159] width 135 height 11
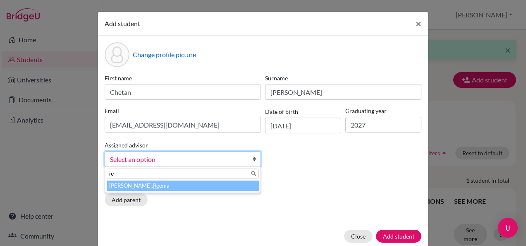
type input "re"
click at [131, 185] on li "[PERSON_NAME], Re ema" at bounding box center [183, 185] width 152 height 10
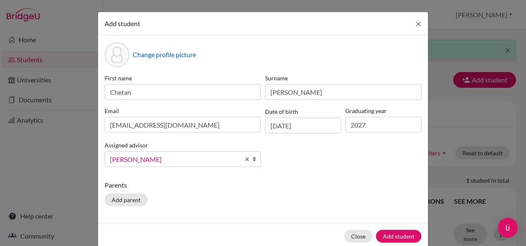
scroll to position [14, 0]
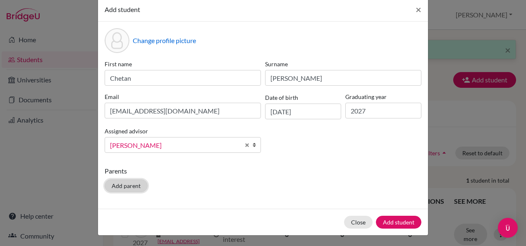
click at [115, 184] on button "Add parent" at bounding box center [126, 185] width 43 height 13
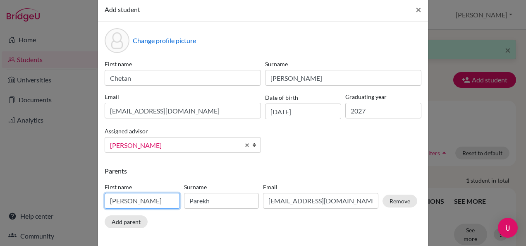
click at [169, 200] on input "[PERSON_NAME]" at bounding box center [142, 201] width 75 height 16
type input "M"
type input "Srinivas"
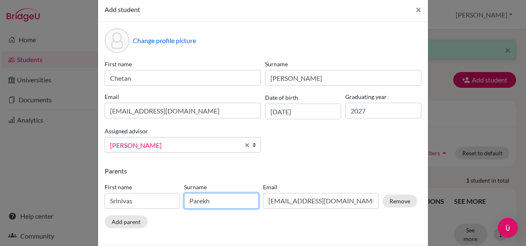
click at [230, 197] on input "Parekh" at bounding box center [221, 201] width 75 height 16
type input "P"
type input "n"
type input "[PERSON_NAME]"
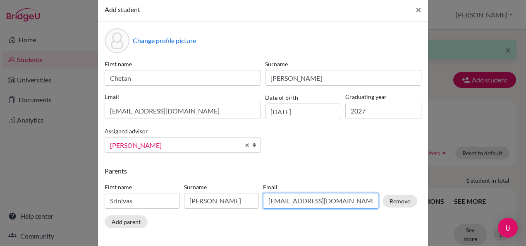
click at [353, 197] on input "[EMAIL_ADDRESS][DOMAIN_NAME]" at bounding box center [320, 201] width 115 height 16
type input "m"
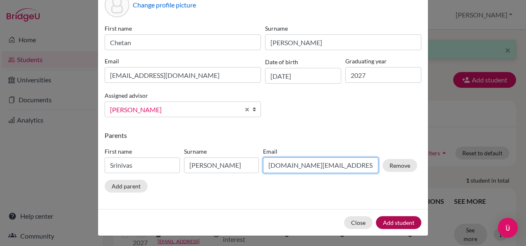
type input "[DOMAIN_NAME][EMAIL_ADDRESS][DOMAIN_NAME]"
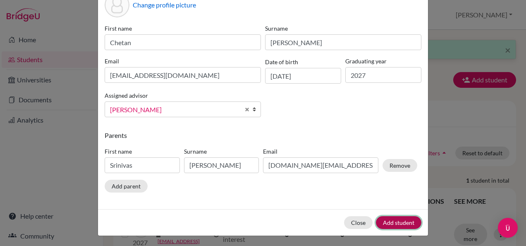
click at [401, 219] on button "Add student" at bounding box center [399, 222] width 46 height 13
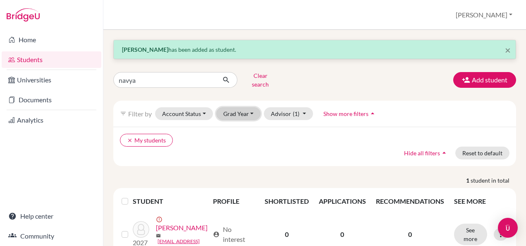
click at [247, 109] on button "Grad Year" at bounding box center [238, 113] width 45 height 13
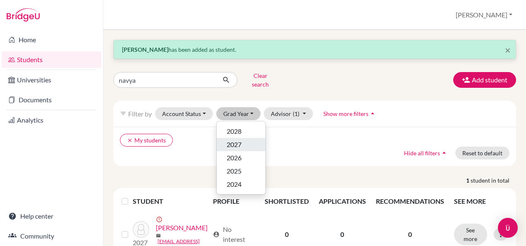
click at [246, 139] on div "2027" at bounding box center [241, 144] width 29 height 10
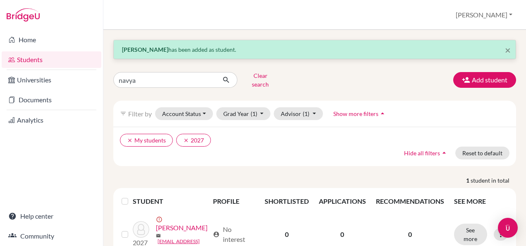
scroll to position [35, 0]
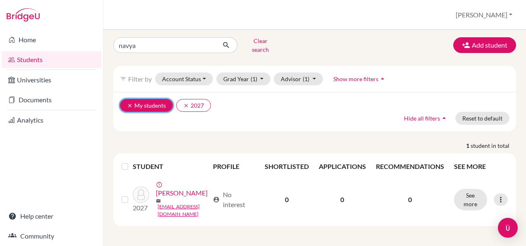
click at [140, 101] on button "clear My students" at bounding box center [146, 105] width 53 height 13
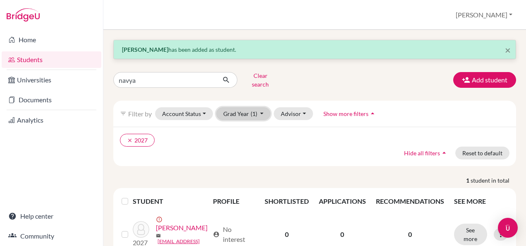
click at [251, 107] on button "Grad Year (1)" at bounding box center [243, 113] width 55 height 13
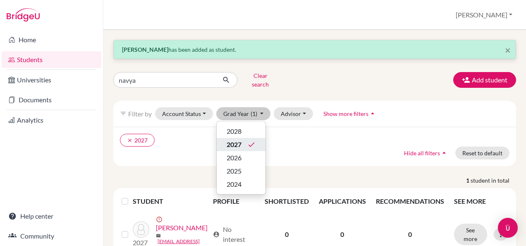
click at [246, 139] on div "2027 done" at bounding box center [241, 144] width 29 height 10
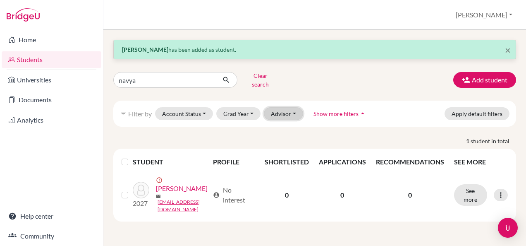
click at [287, 111] on button "Advisor" at bounding box center [283, 113] width 39 height 13
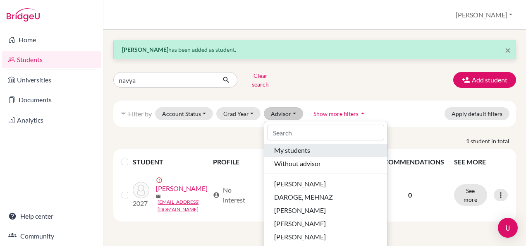
click at [290, 145] on span "My students" at bounding box center [292, 150] width 36 height 10
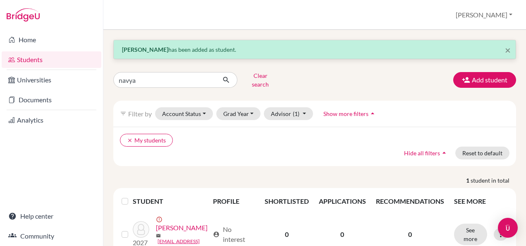
scroll to position [35, 0]
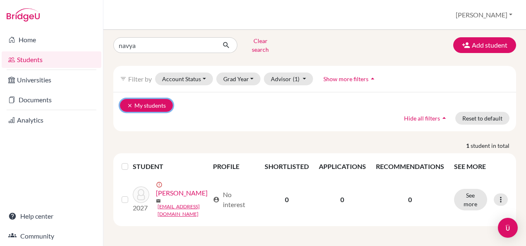
click at [139, 101] on button "clear My students" at bounding box center [146, 105] width 53 height 13
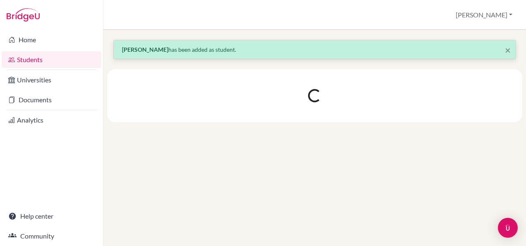
scroll to position [0, 0]
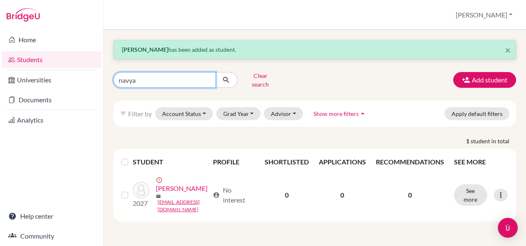
click at [131, 75] on input "navya" at bounding box center [164, 80] width 103 height 16
click at [216, 72] on button "submit" at bounding box center [227, 80] width 22 height 16
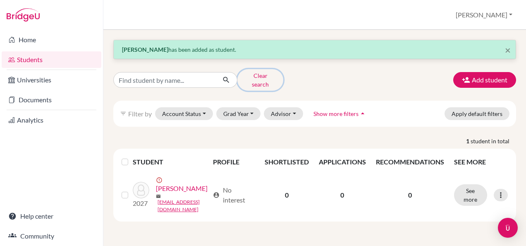
click at [258, 77] on button "Clear search" at bounding box center [260, 80] width 46 height 22
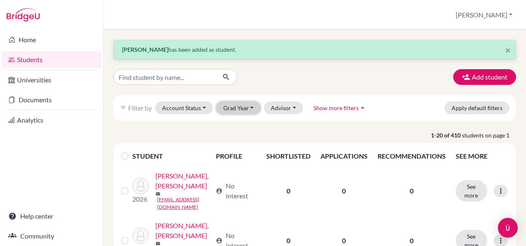
click at [237, 104] on button "Grad Year" at bounding box center [238, 107] width 45 height 13
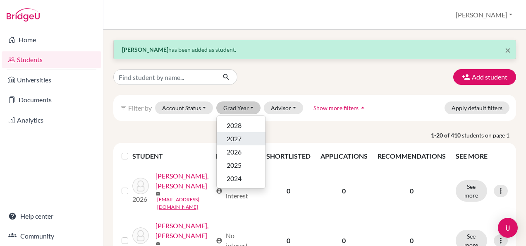
click at [235, 137] on span "2027" at bounding box center [234, 139] width 15 height 10
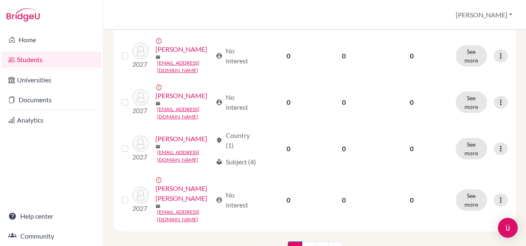
scroll to position [1105, 0]
